Goal: Navigation & Orientation: Understand site structure

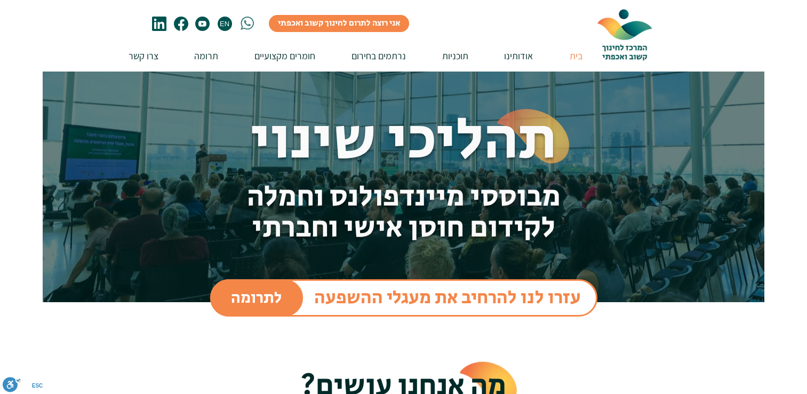
scroll to position [21, 0]
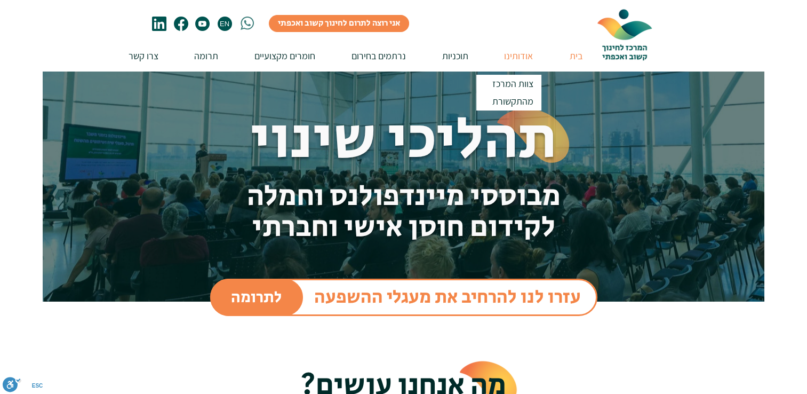
click at [517, 54] on p "אודותינו" at bounding box center [518, 56] width 39 height 30
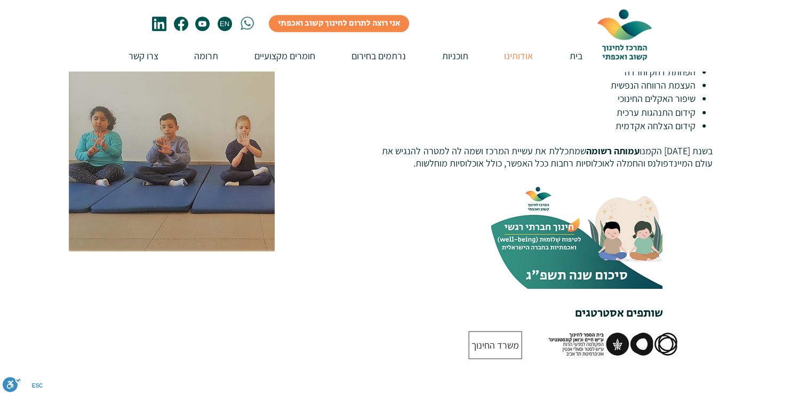
scroll to position [601, 0]
click at [601, 206] on img at bounding box center [576, 234] width 174 height 109
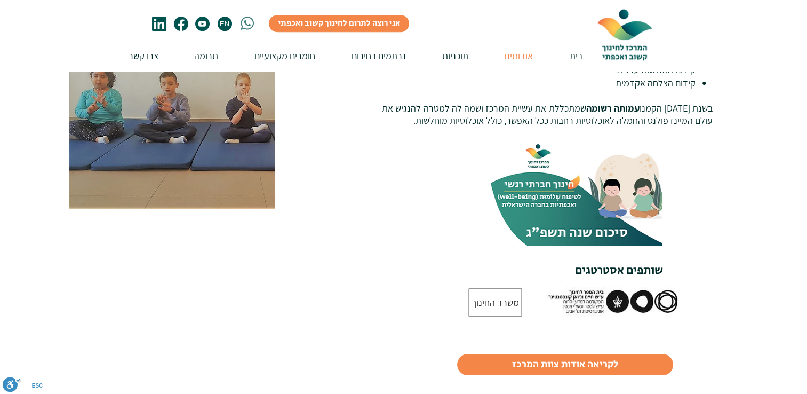
scroll to position [645, 0]
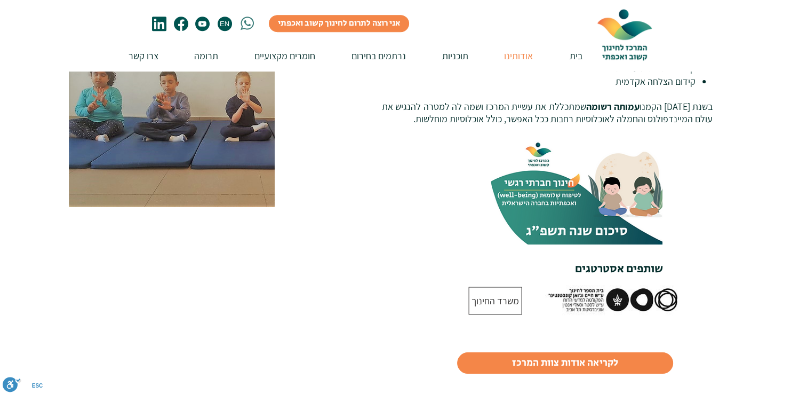
click at [594, 137] on img at bounding box center [576, 189] width 174 height 109
click at [550, 141] on img at bounding box center [576, 189] width 174 height 109
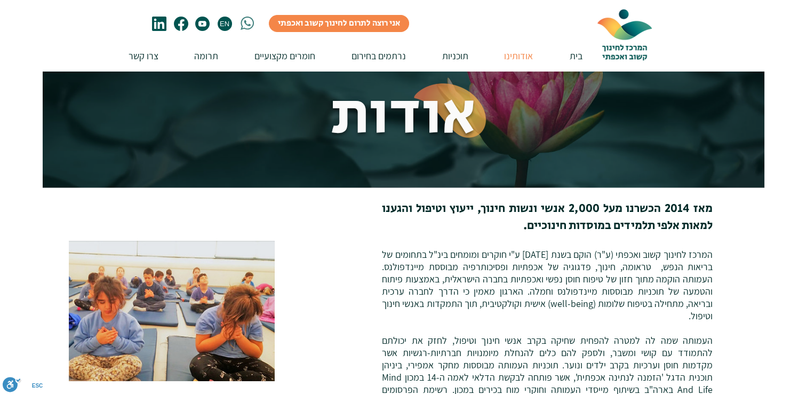
scroll to position [0, 0]
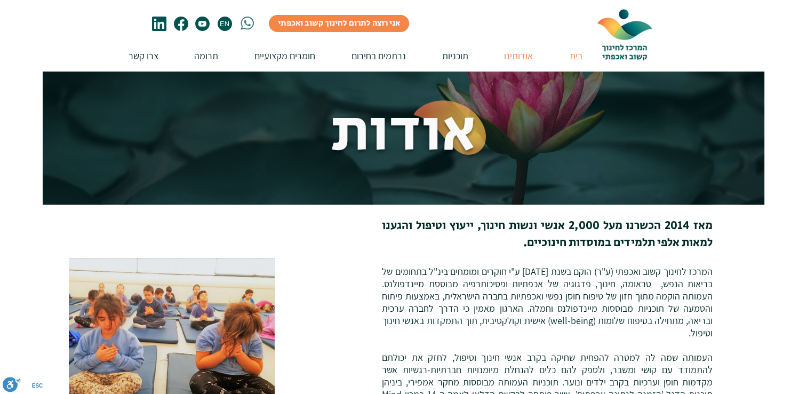
click at [564, 58] on p "בית" at bounding box center [575, 56] width 23 height 30
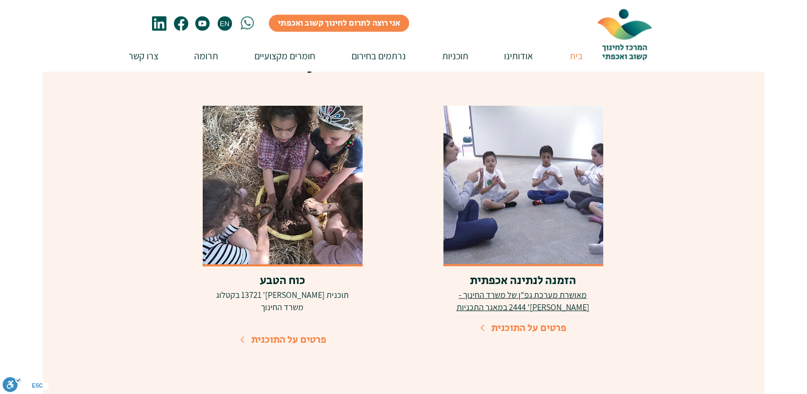
scroll to position [2172, 0]
click at [505, 320] on span "פרטים על התוכנית" at bounding box center [528, 327] width 75 height 14
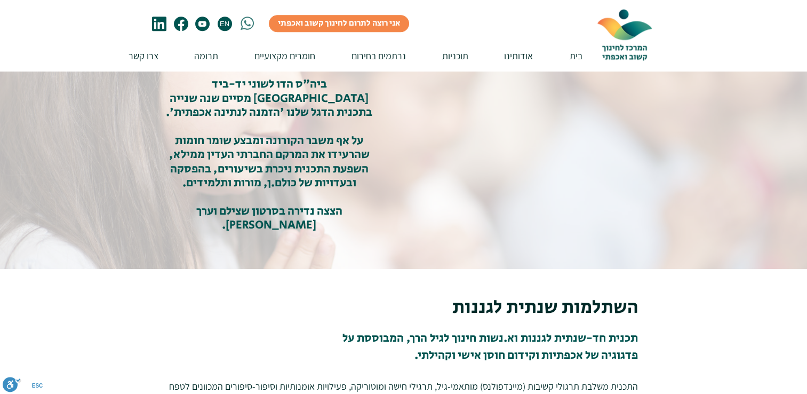
scroll to position [1154, 0]
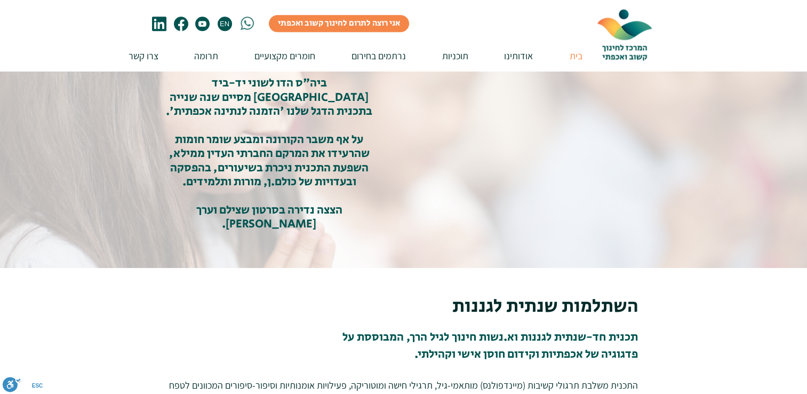
click at [577, 60] on p "בית" at bounding box center [575, 56] width 23 height 30
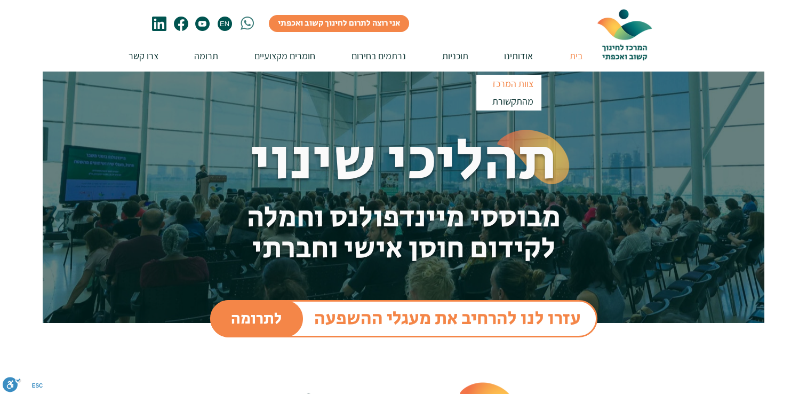
click at [521, 79] on p "צוות המרכז" at bounding box center [513, 84] width 51 height 18
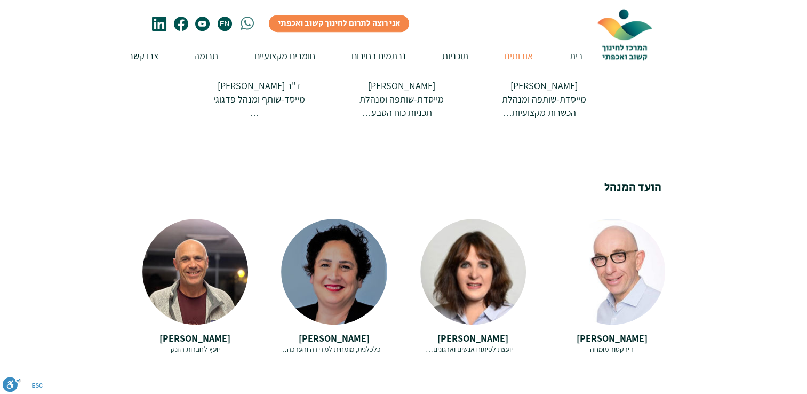
scroll to position [475, 0]
